Goal: Navigation & Orientation: Find specific page/section

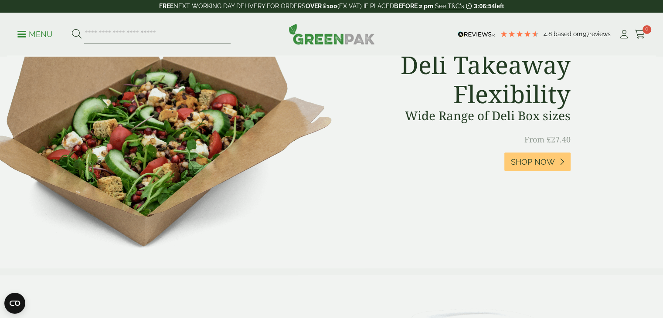
scroll to position [610, 0]
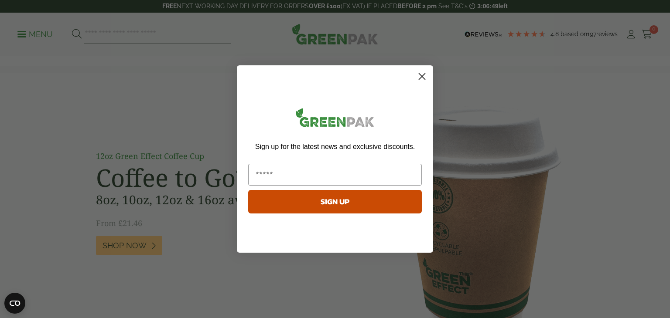
click at [425, 77] on circle "Close dialog" at bounding box center [422, 76] width 14 height 14
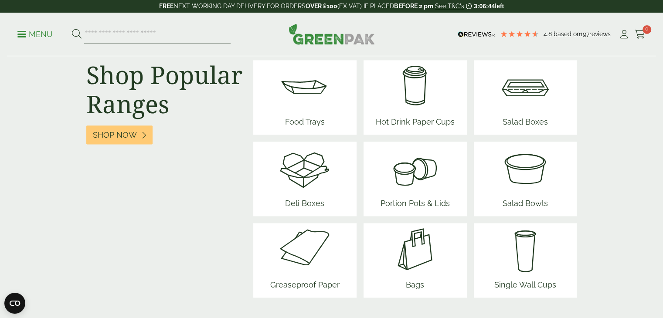
scroll to position [1090, 0]
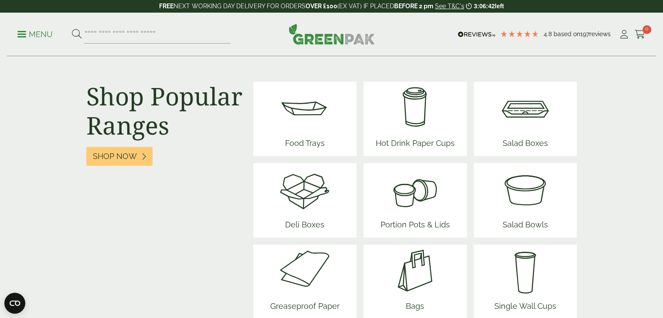
click at [527, 109] on img at bounding box center [525, 108] width 52 height 52
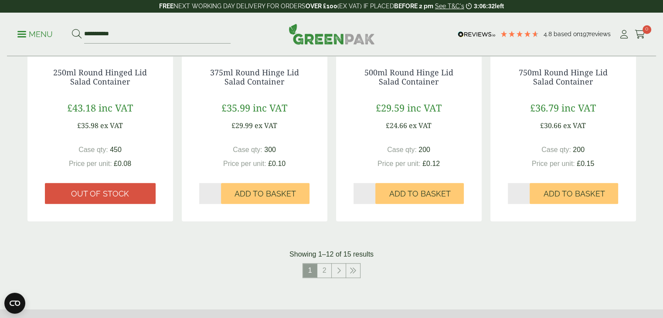
scroll to position [872, 0]
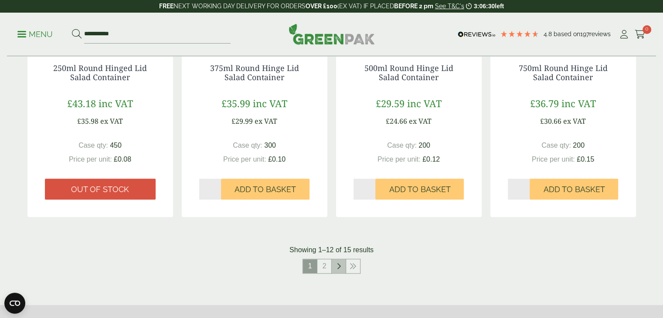
click at [337, 265] on icon at bounding box center [339, 266] width 4 height 7
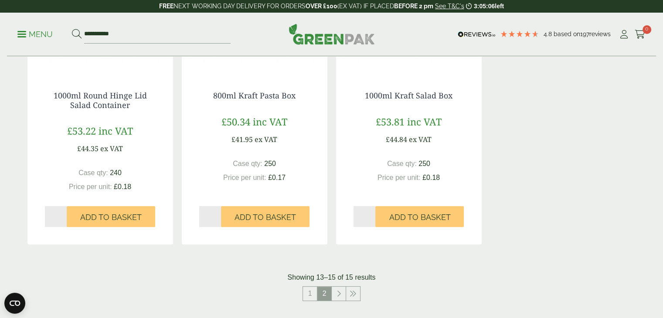
scroll to position [262, 0]
